Goal: Information Seeking & Learning: Check status

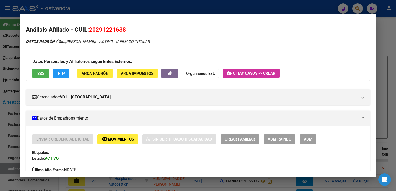
click at [394, 35] on div at bounding box center [198, 95] width 396 height 191
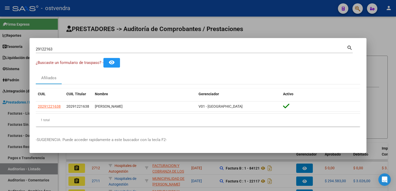
click at [356, 8] on div at bounding box center [198, 95] width 396 height 191
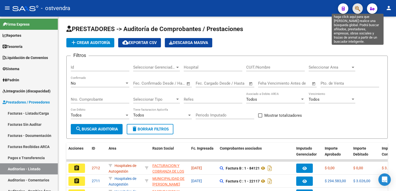
click at [356, 8] on icon "button" at bounding box center [357, 9] width 5 height 6
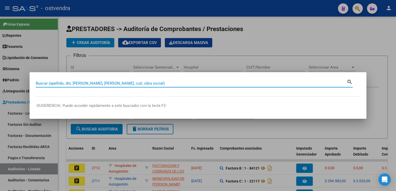
click at [234, 85] on input "Buscar (apellido, dni, [PERSON_NAME], [PERSON_NAME], cuit, obra social)" at bounding box center [191, 83] width 311 height 5
paste input "47414968"
type input "47414968"
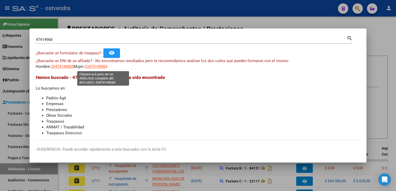
click at [103, 67] on span "23474149684" at bounding box center [96, 66] width 23 height 5
type textarea "23474149684"
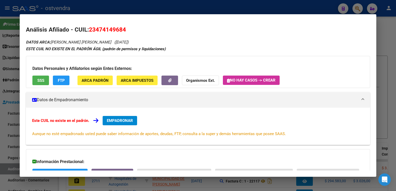
click at [89, 28] on span "23474149684" at bounding box center [107, 29] width 37 height 7
click at [207, 82] on strong "Organismos Ext." at bounding box center [200, 80] width 29 height 5
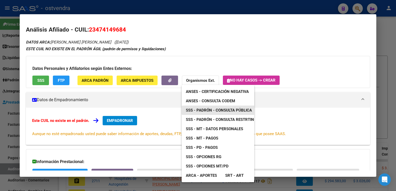
click at [230, 110] on span "SSS - Padrón - Consulta Pública" at bounding box center [219, 110] width 66 height 5
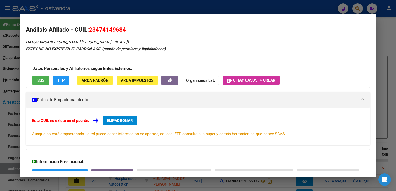
click at [388, 27] on div at bounding box center [198, 95] width 396 height 191
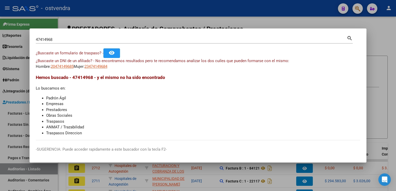
click at [380, 31] on div at bounding box center [198, 95] width 396 height 191
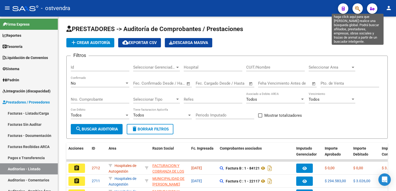
click at [357, 6] on icon "button" at bounding box center [357, 9] width 5 height 6
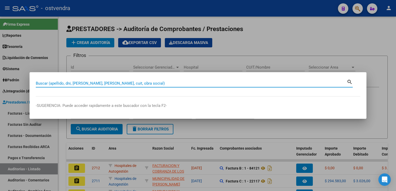
click at [183, 84] on input "Buscar (apellido, dni, [PERSON_NAME], [PERSON_NAME], cuit, obra social)" at bounding box center [191, 83] width 311 height 5
paste input "18214075"
type input "18214075"
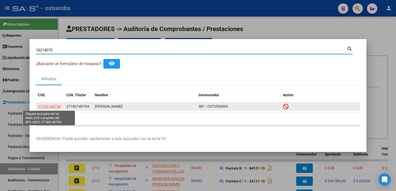
click at [49, 105] on span "27182140754" at bounding box center [49, 107] width 23 height 4
type textarea "27182140754"
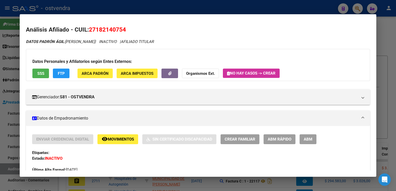
click at [384, 24] on div at bounding box center [198, 95] width 396 height 191
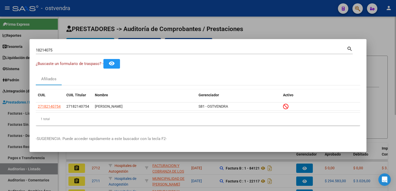
click at [278, 23] on div at bounding box center [198, 95] width 396 height 191
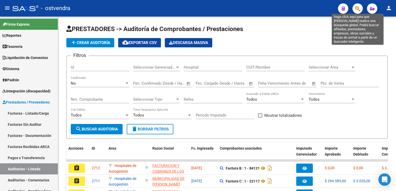
click at [358, 7] on icon "button" at bounding box center [357, 9] width 5 height 6
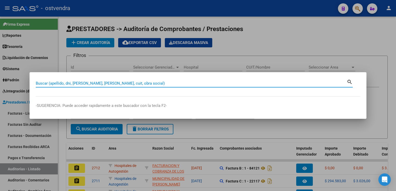
click at [188, 85] on input "Buscar (apellido, dni, [PERSON_NAME], [PERSON_NAME], cuit, obra social)" at bounding box center [191, 83] width 311 height 5
type input "38393675"
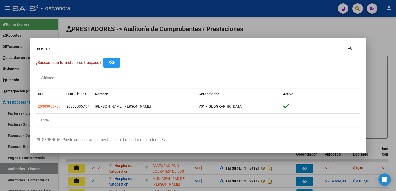
click at [375, 31] on div at bounding box center [198, 95] width 396 height 191
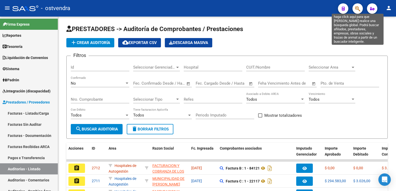
click at [356, 8] on icon "button" at bounding box center [357, 9] width 5 height 6
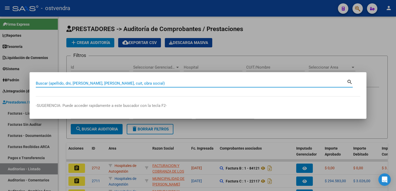
click at [149, 87] on div "Buscar (apellido, dni, [PERSON_NAME], [PERSON_NAME], cuit, obra social)" at bounding box center [191, 84] width 311 height 8
paste input "38621494"
type input "38621494"
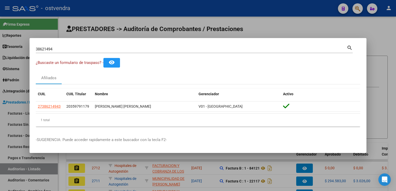
click at [356, 9] on div at bounding box center [198, 95] width 396 height 191
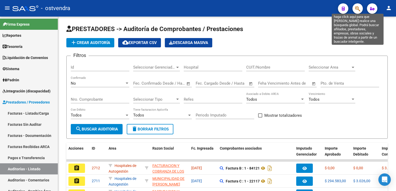
click at [356, 9] on icon "button" at bounding box center [357, 9] width 5 height 6
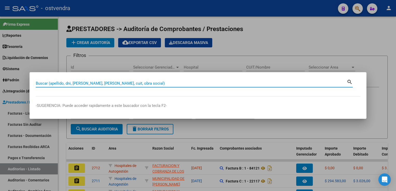
click at [185, 82] on input "Buscar (apellido, dni, [PERSON_NAME], [PERSON_NAME], cuit, obra social)" at bounding box center [191, 83] width 311 height 5
paste input "47096755"
type input "47096755"
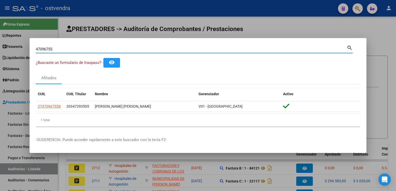
click at [352, 27] on div at bounding box center [198, 95] width 396 height 191
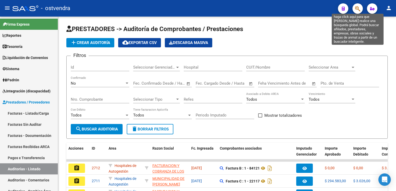
click at [356, 7] on icon "button" at bounding box center [357, 9] width 5 height 6
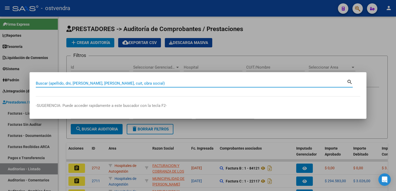
click at [228, 85] on input "Buscar (apellido, dni, [PERSON_NAME], [PERSON_NAME], cuit, obra social)" at bounding box center [191, 83] width 311 height 5
paste input "39.060.788"
type input "39060788"
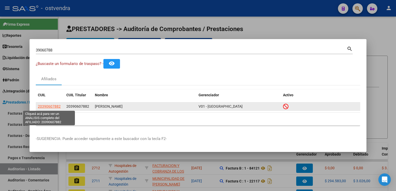
click at [51, 106] on span "20390607882" at bounding box center [49, 107] width 23 height 4
type textarea "20390607882"
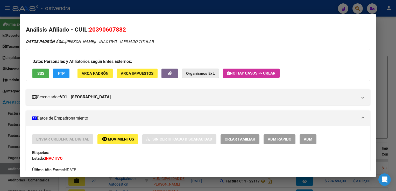
click at [208, 74] on strong "Organismos Ext." at bounding box center [200, 73] width 29 height 5
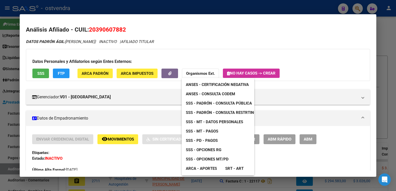
click at [220, 104] on span "SSS - Padrón - Consulta Pública" at bounding box center [219, 103] width 66 height 5
